Goal: Task Accomplishment & Management: Use online tool/utility

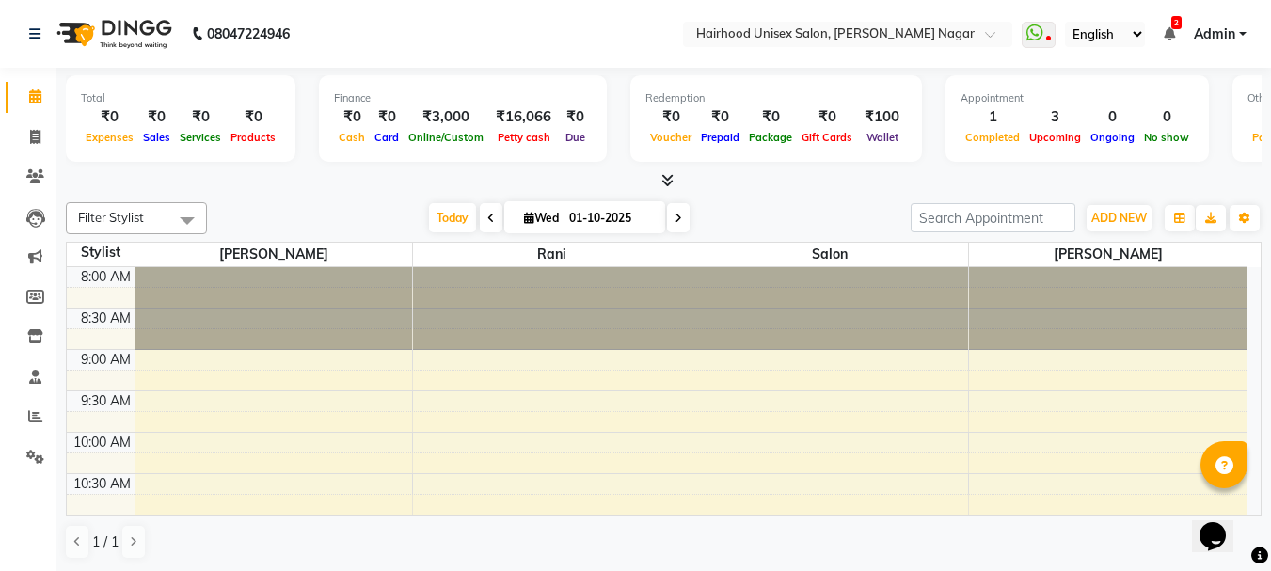
scroll to position [470, 0]
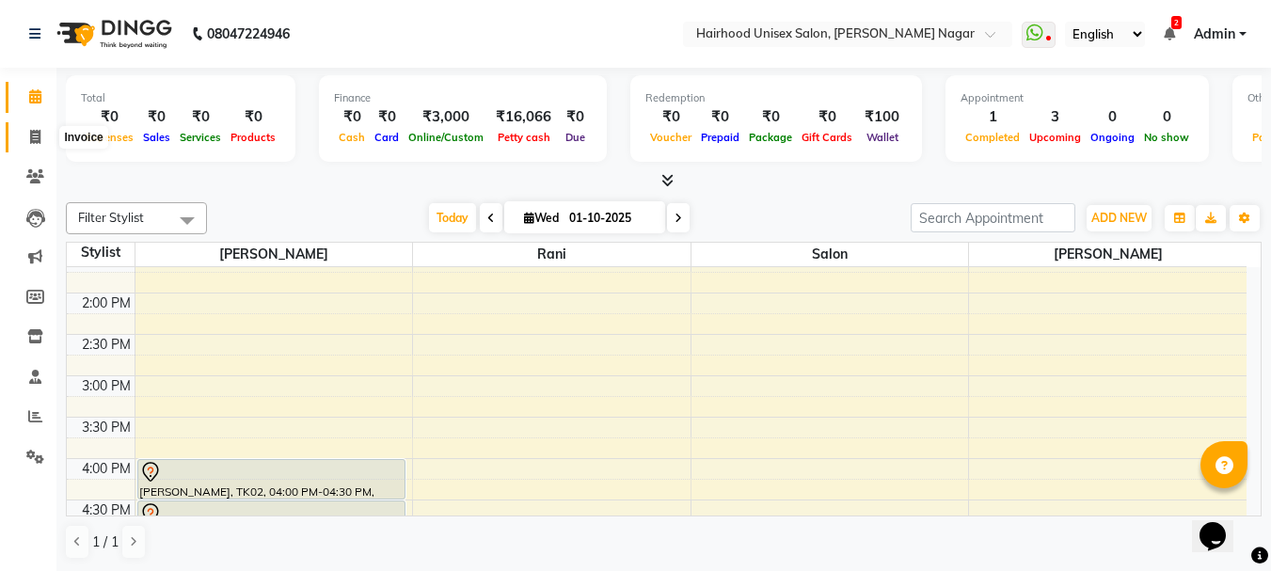
click at [33, 135] on icon at bounding box center [35, 137] width 10 height 14
select select "754"
select select "service"
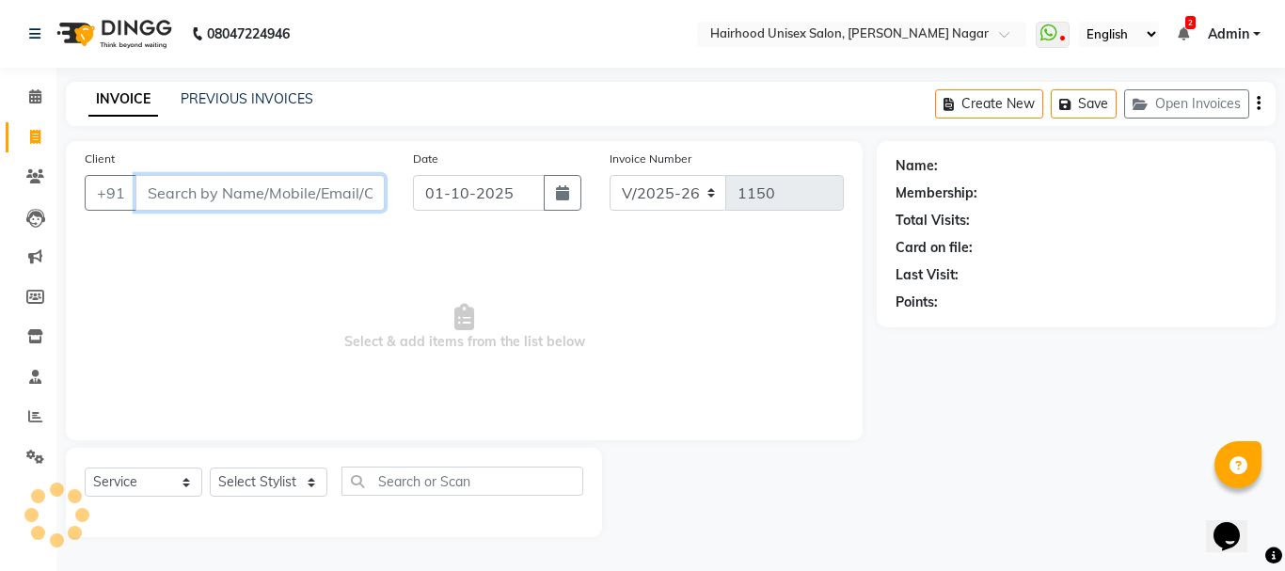
click at [189, 197] on input "Client" at bounding box center [259, 193] width 249 height 36
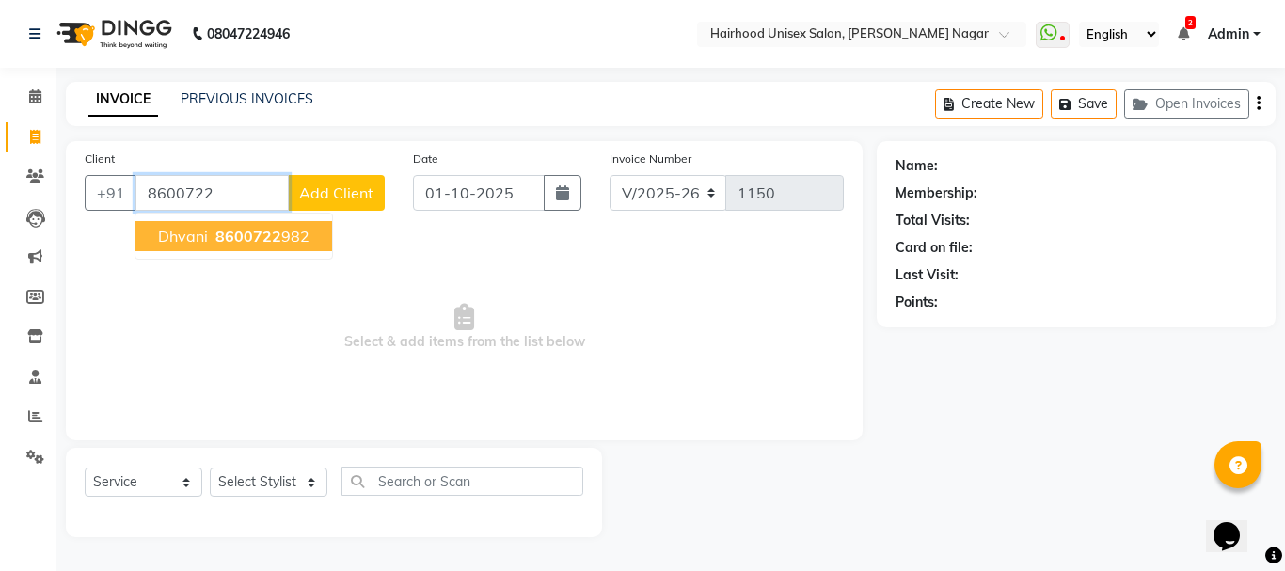
click at [234, 239] on span "8600722" at bounding box center [248, 236] width 66 height 19
type input "8600722982"
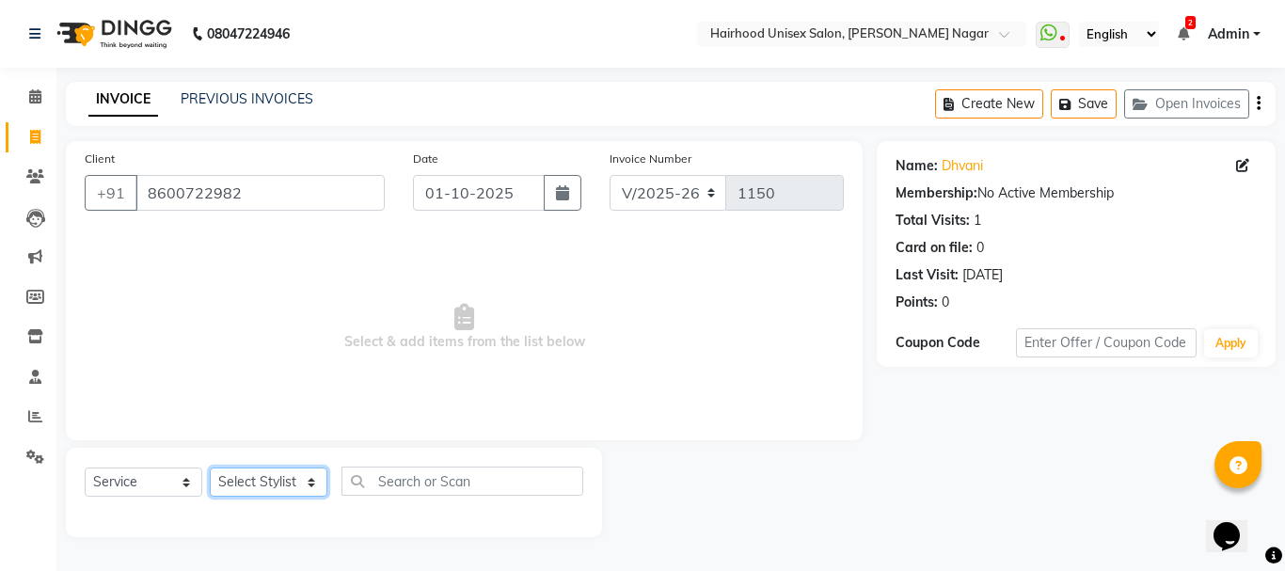
click at [274, 478] on select "Select Stylist [PERSON_NAME] Rani Salon [PERSON_NAME]" at bounding box center [269, 482] width 118 height 29
select select "36631"
click at [210, 468] on select "Select Stylist [PERSON_NAME] Rani Salon [PERSON_NAME]" at bounding box center [269, 482] width 118 height 29
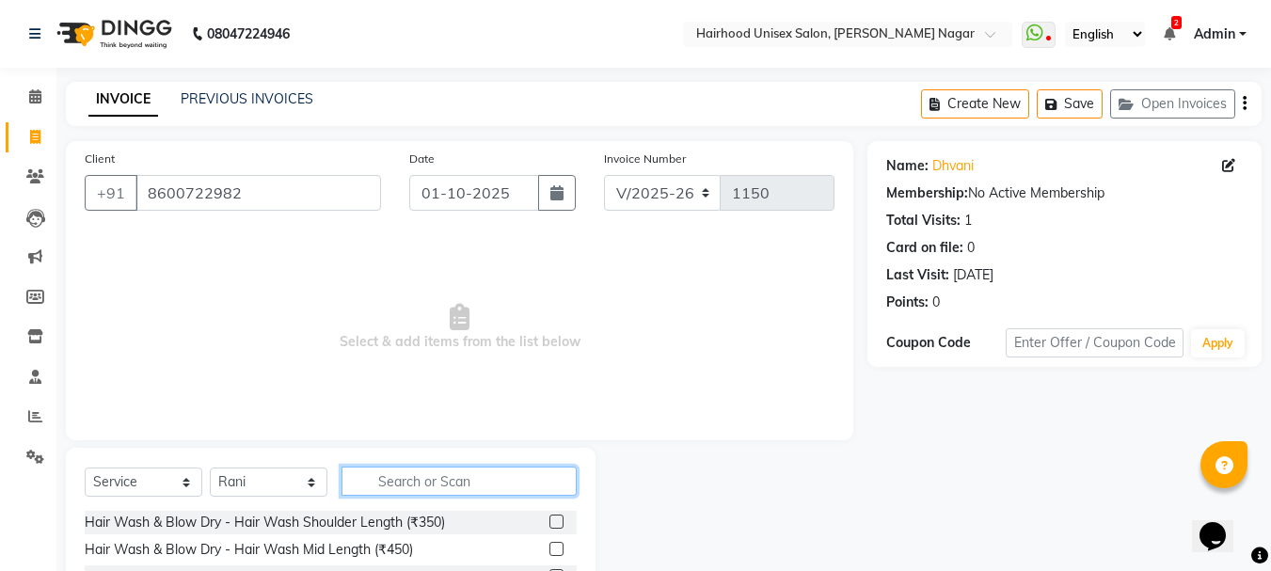
click at [473, 475] on input "text" at bounding box center [458, 481] width 235 height 29
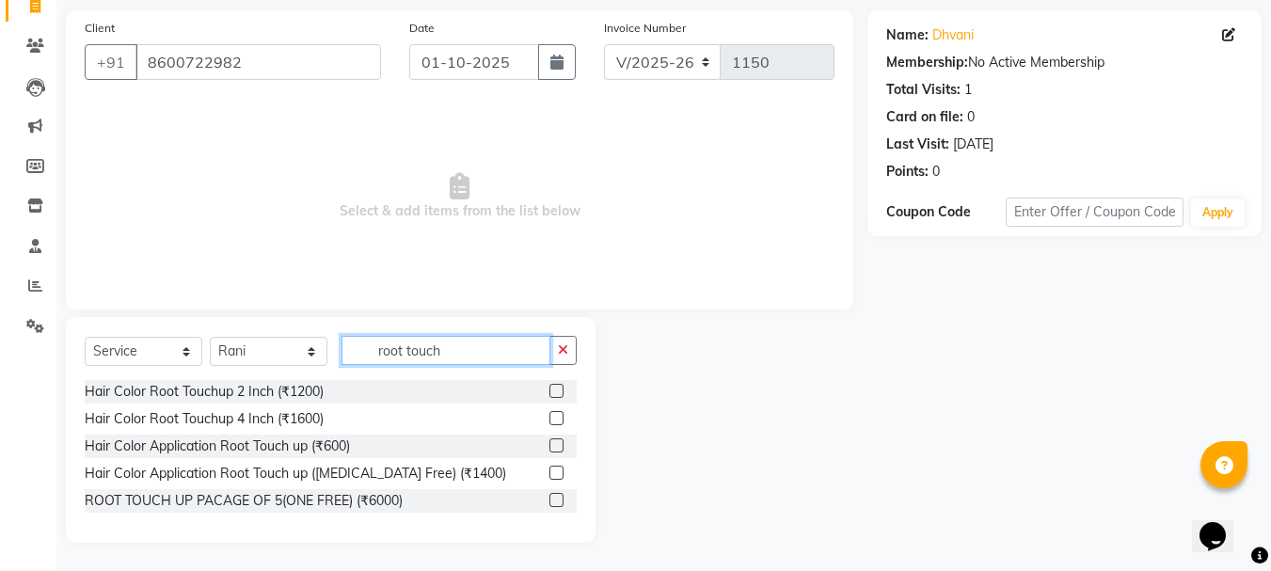
type input "root touch"
click at [558, 387] on label at bounding box center [556, 391] width 14 height 14
click at [558, 387] on input "checkbox" at bounding box center [555, 392] width 12 height 12
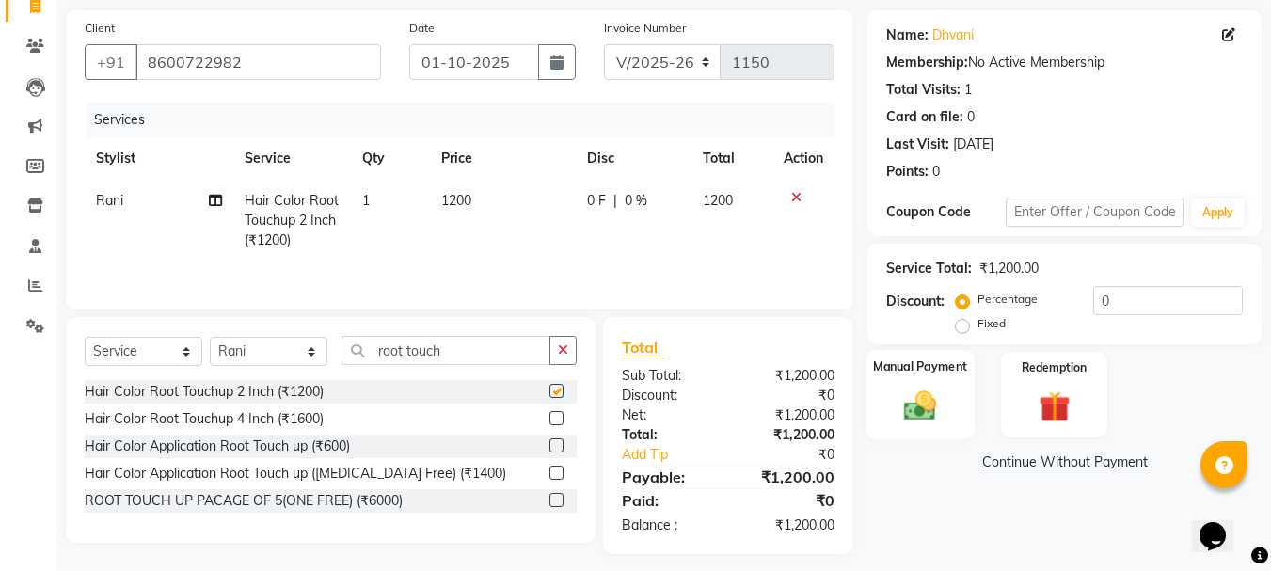
checkbox input "false"
click at [904, 418] on img at bounding box center [920, 406] width 53 height 38
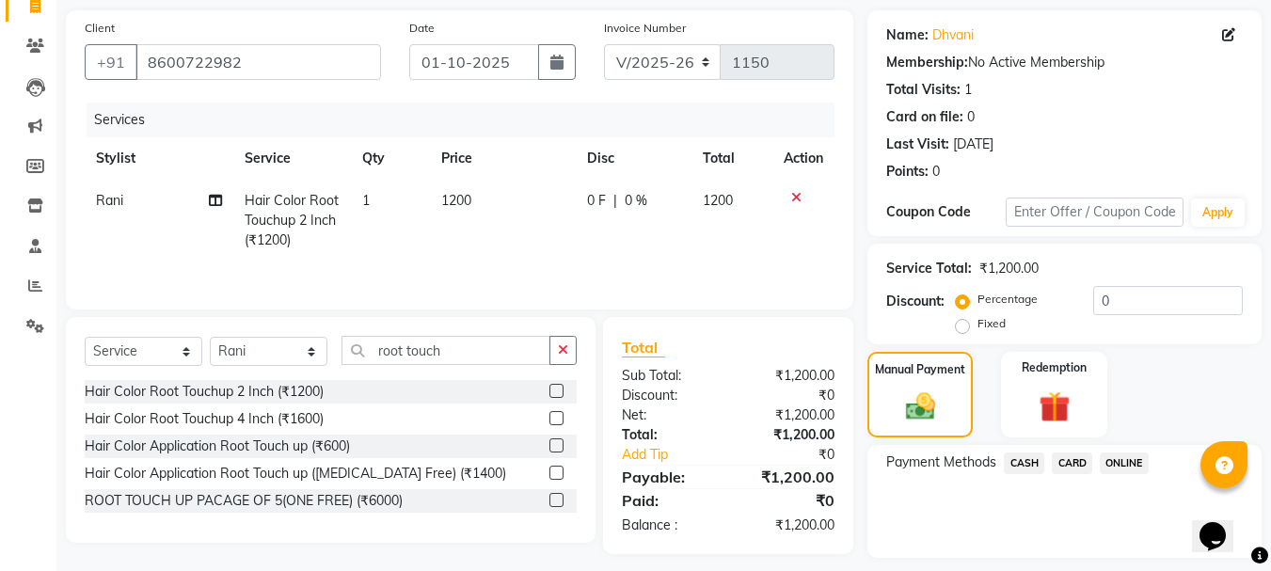
click at [1117, 457] on span "ONLINE" at bounding box center [1124, 463] width 49 height 22
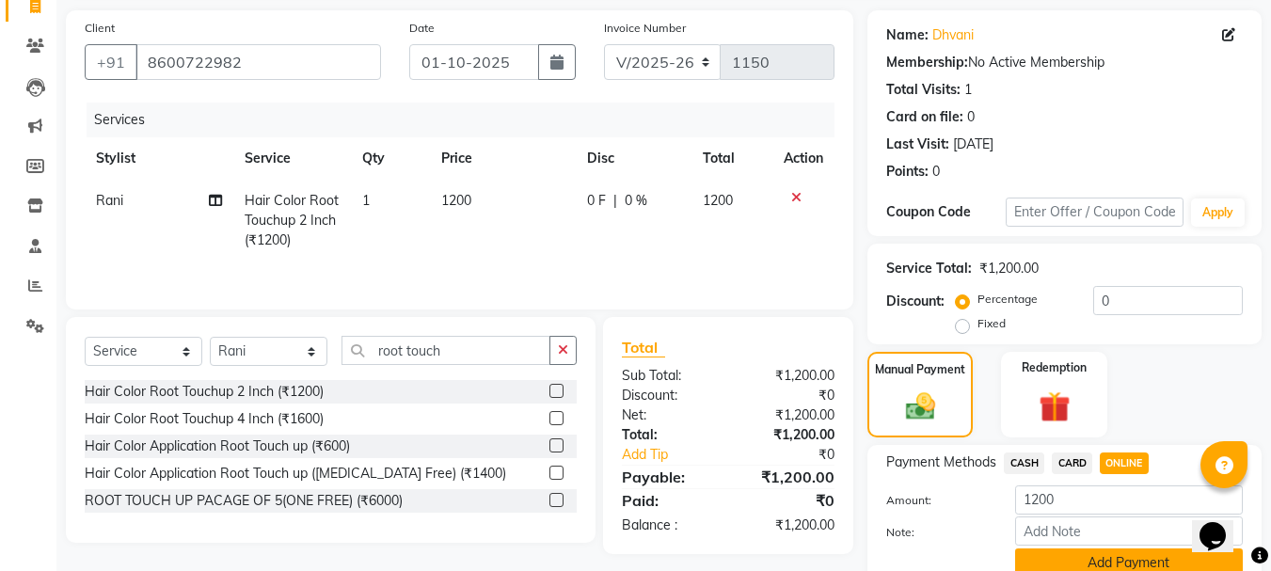
click at [1087, 562] on button "Add Payment" at bounding box center [1129, 562] width 228 height 29
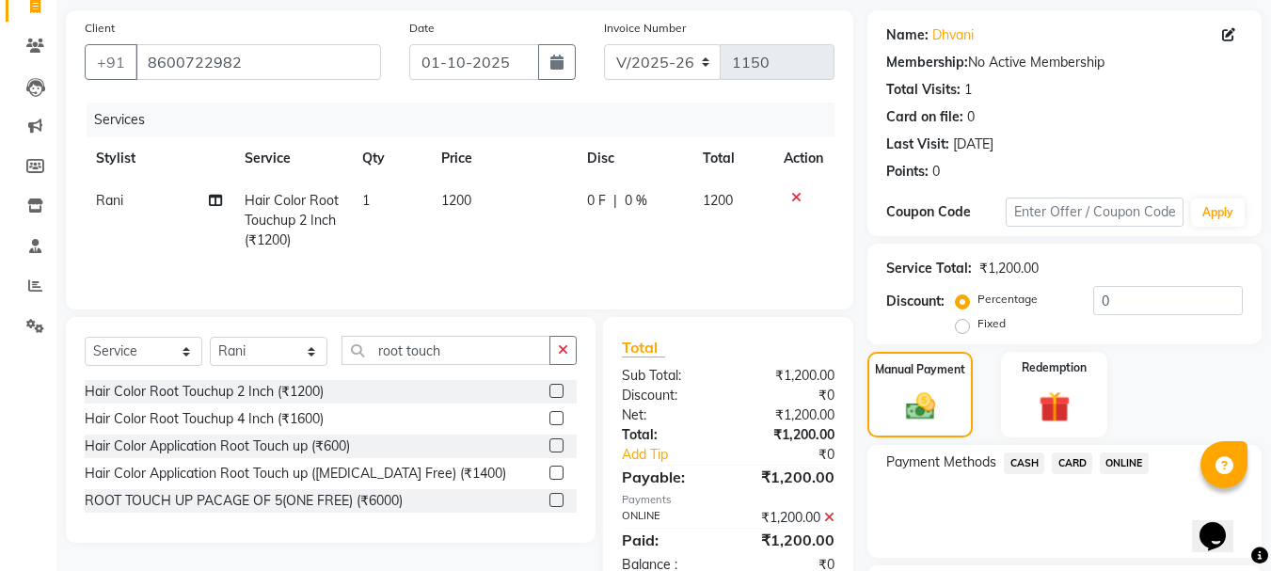
scroll to position [291, 0]
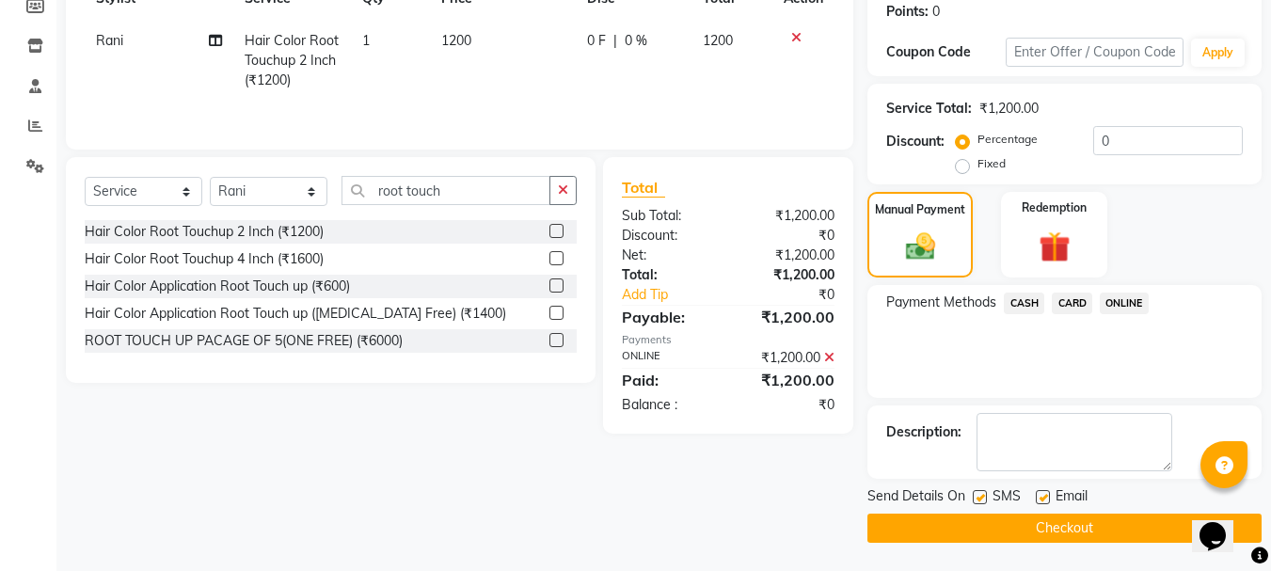
click at [1025, 521] on button "Checkout" at bounding box center [1064, 528] width 394 height 29
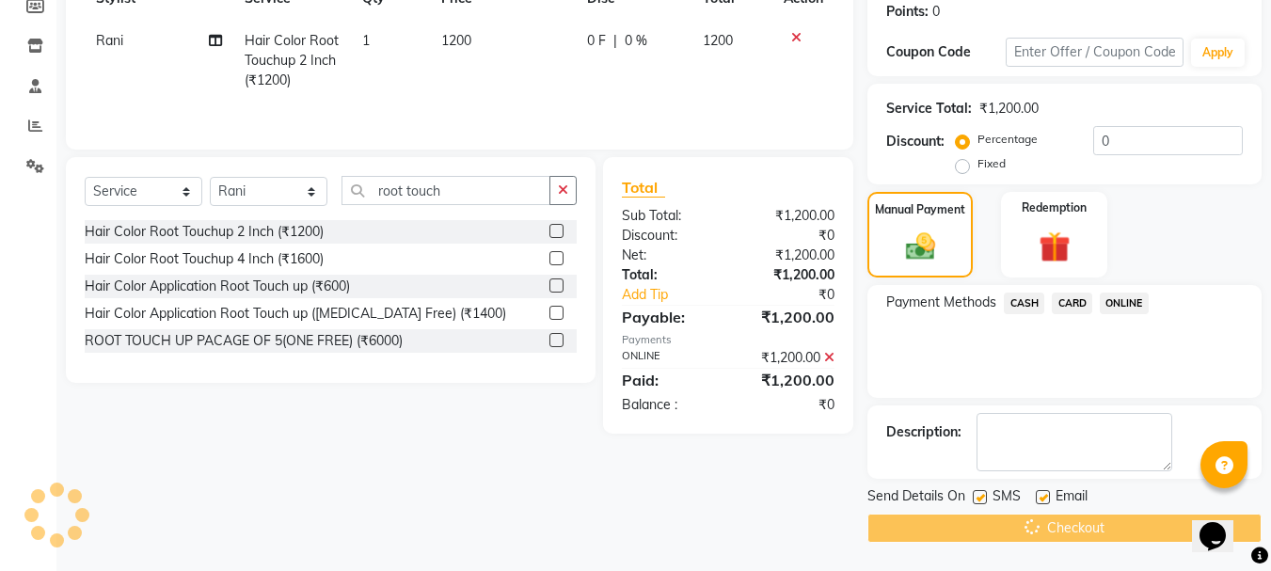
click at [1026, 522] on div "Checkout" at bounding box center [1064, 528] width 394 height 29
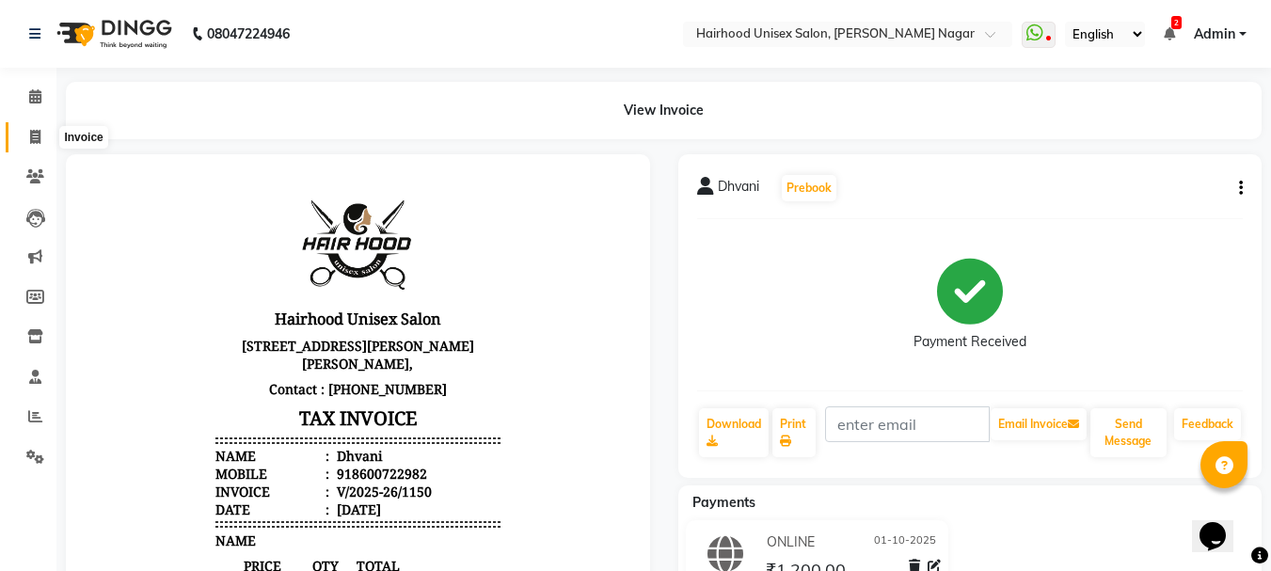
click at [40, 135] on icon at bounding box center [35, 137] width 10 height 14
select select "754"
select select "service"
